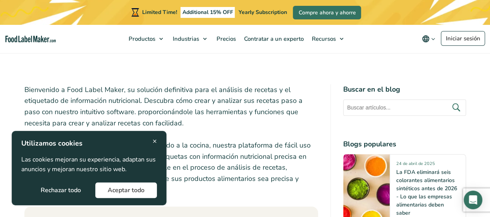
scroll to position [221, 0]
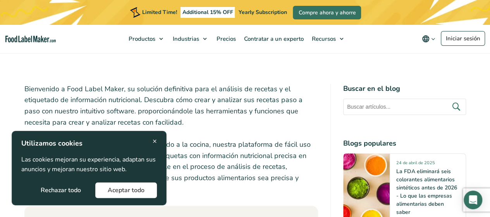
click at [138, 186] on button "Aceptar todo" at bounding box center [126, 190] width 62 height 16
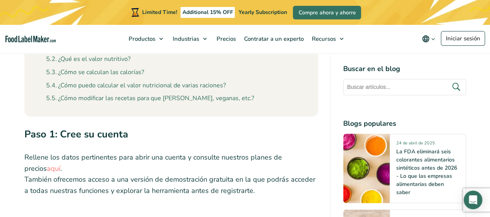
scroll to position [499, 0]
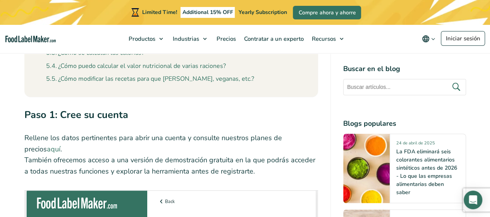
click at [47, 151] on link "aquí" at bounding box center [54, 148] width 14 height 9
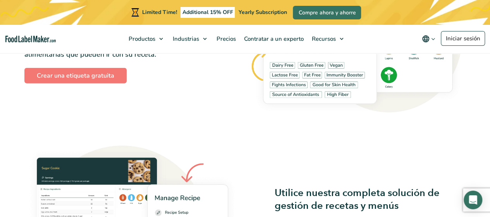
scroll to position [923, 0]
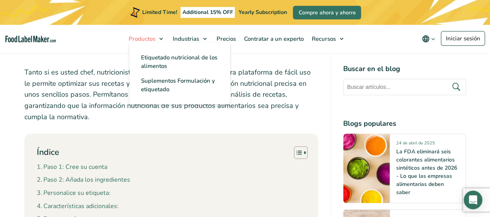
scroll to position [293, 0]
